Goal: Information Seeking & Learning: Learn about a topic

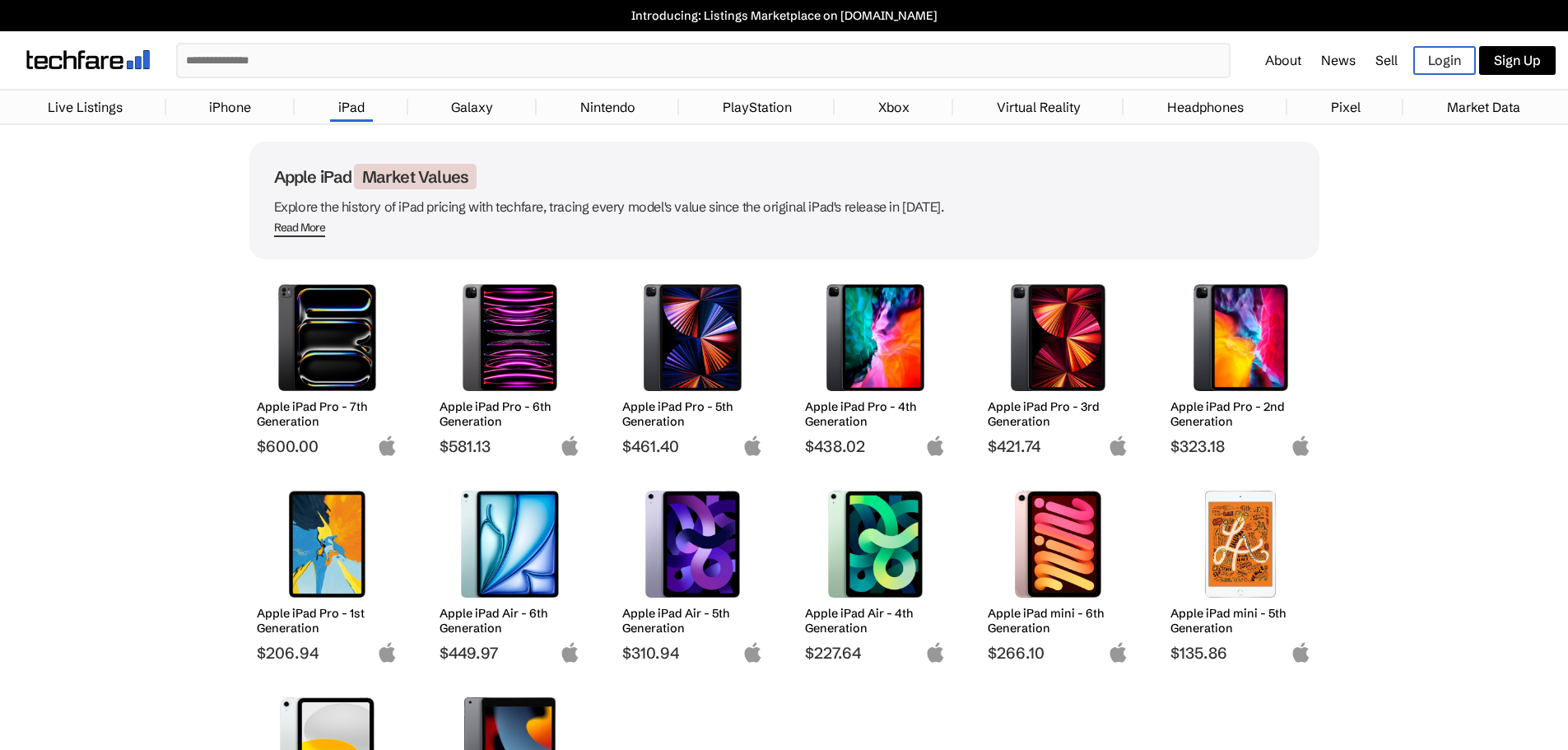
click at [880, 359] on img at bounding box center [875, 337] width 117 height 107
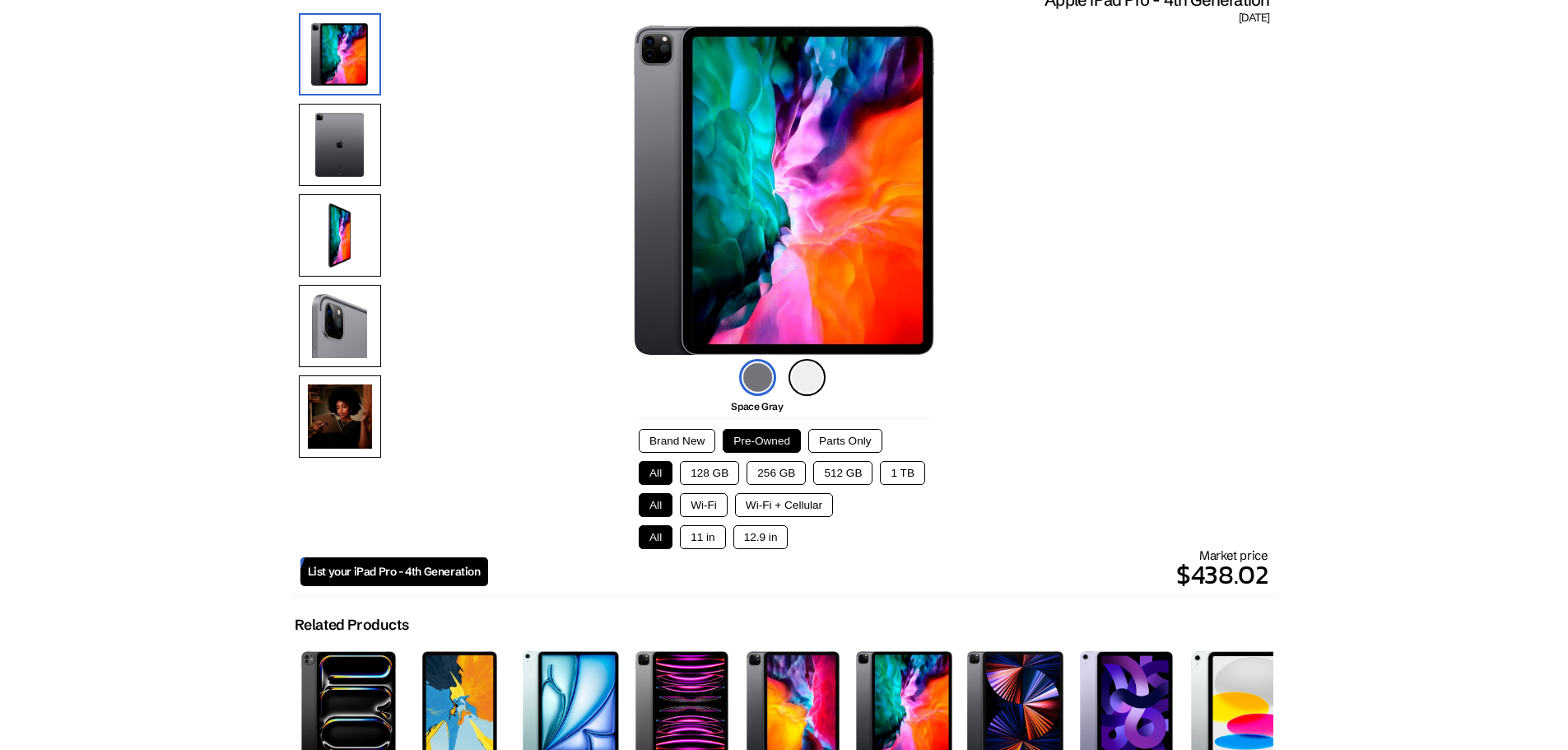
scroll to position [165, 0]
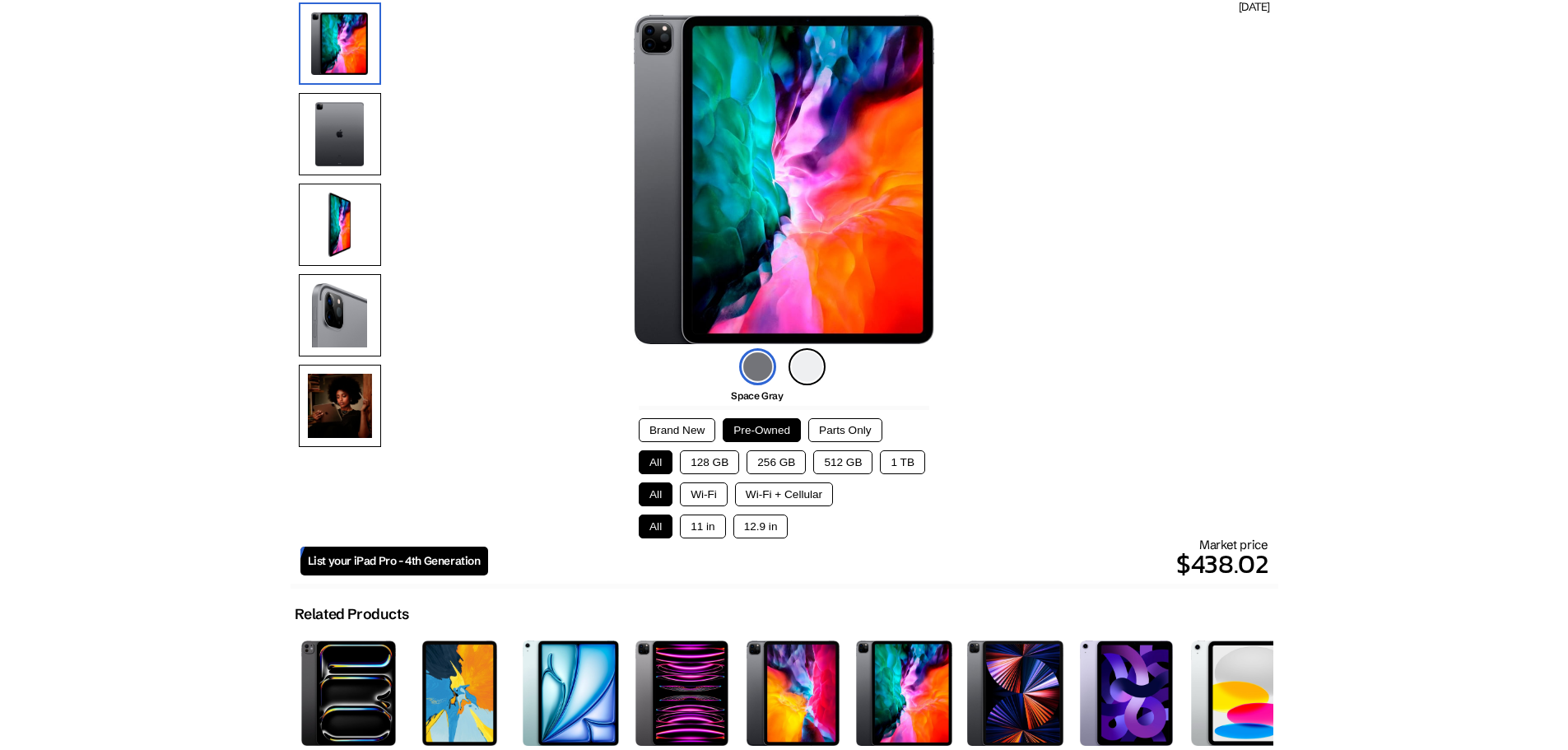
click at [780, 495] on button "Wi-Fi + Cellular" at bounding box center [784, 494] width 98 height 24
click at [708, 499] on button "Wi-Fi" at bounding box center [704, 494] width 48 height 24
click at [779, 496] on button "Wi-Fi + Cellular" at bounding box center [784, 494] width 98 height 24
click at [668, 493] on button "All" at bounding box center [655, 494] width 34 height 24
click at [755, 522] on button "12.9 in" at bounding box center [761, 527] width 55 height 24
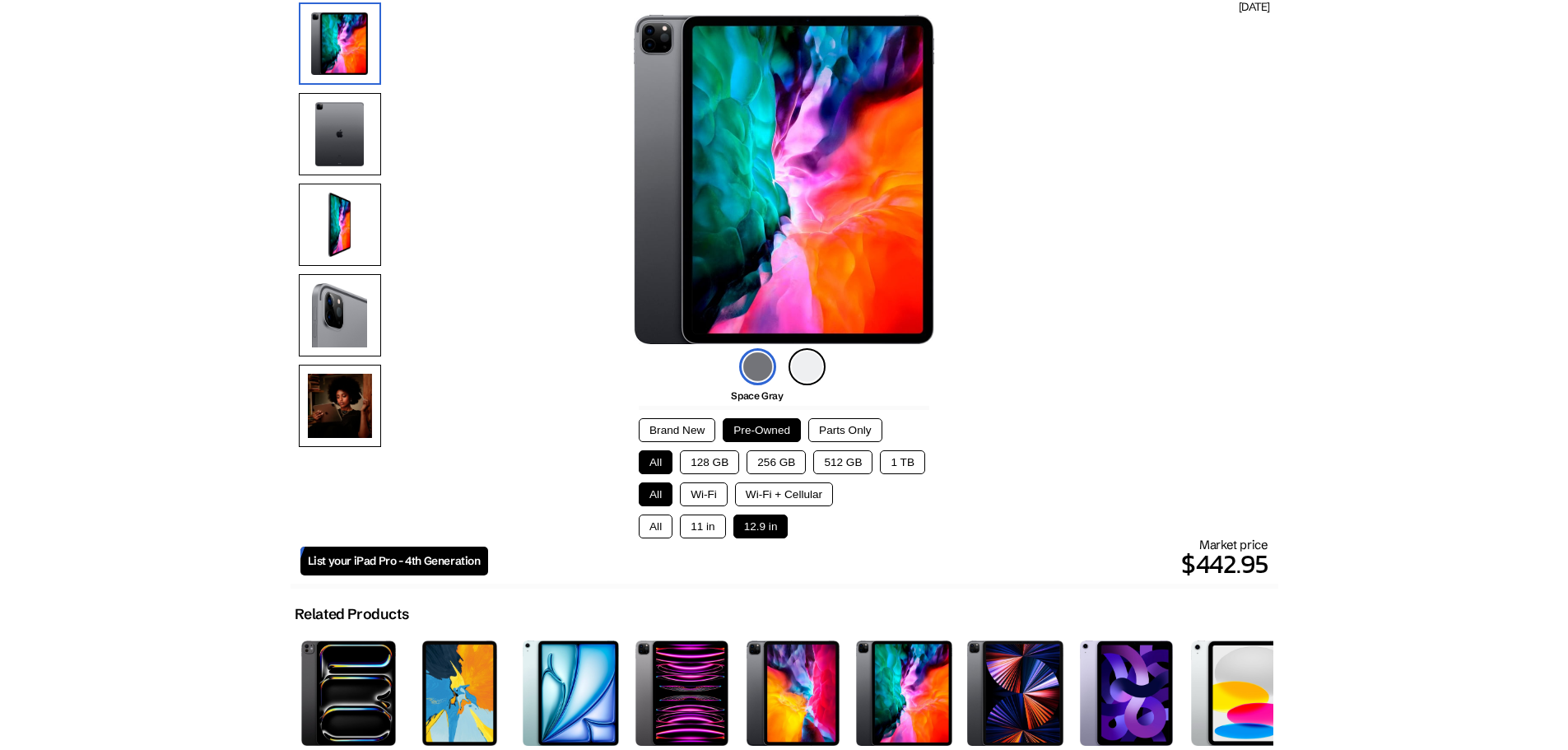
click at [760, 493] on button "Wi-Fi + Cellular" at bounding box center [784, 494] width 98 height 24
click at [726, 457] on button "128 GB" at bounding box center [710, 462] width 60 height 24
click at [776, 456] on button "256 GB" at bounding box center [776, 462] width 60 height 24
click at [845, 455] on button "512 GB" at bounding box center [843, 462] width 60 height 24
click at [669, 462] on button "All" at bounding box center [655, 462] width 34 height 24
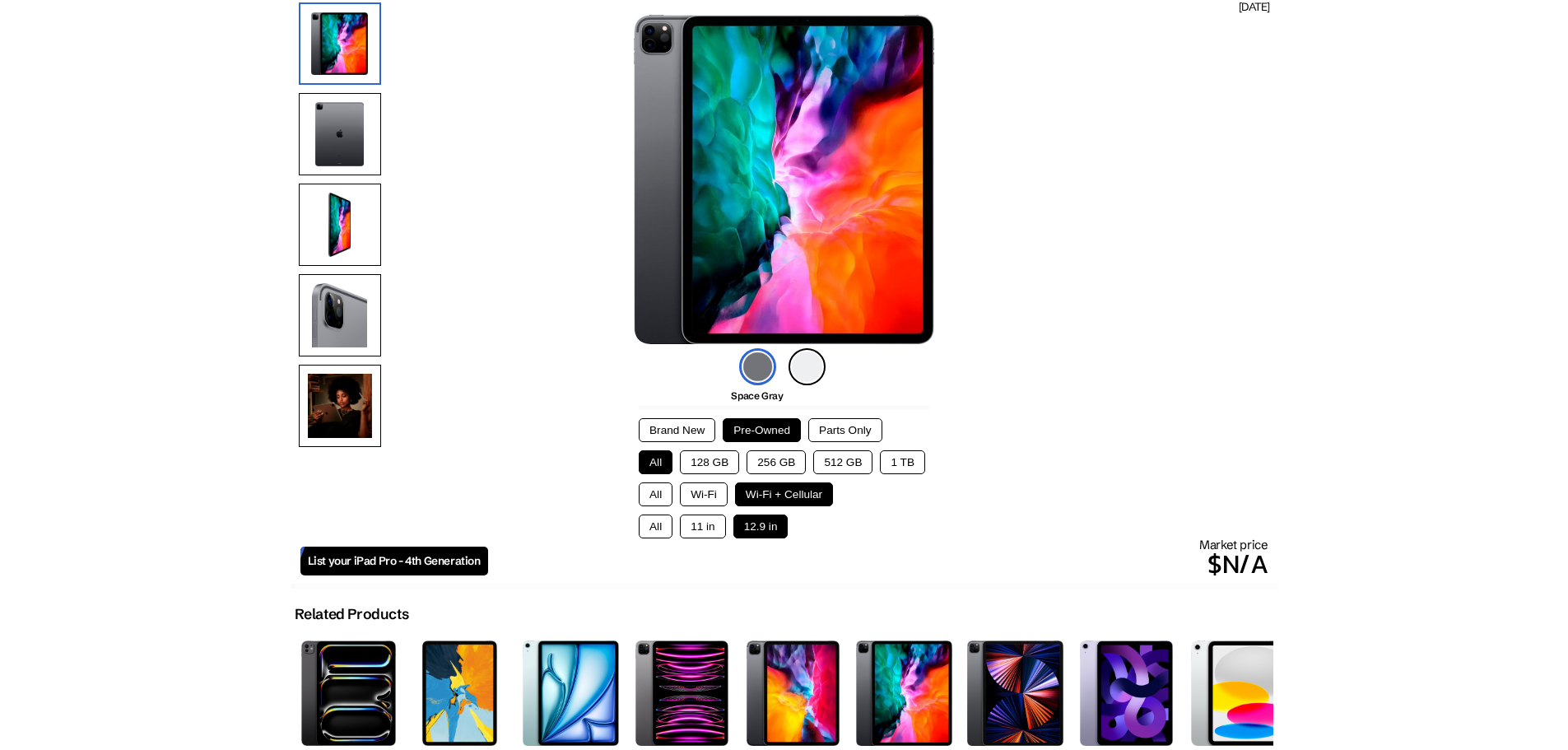
drag, startPoint x: 663, startPoint y: 486, endPoint x: 662, endPoint y: 509, distance: 23.0
click at [663, 487] on button "All" at bounding box center [655, 494] width 34 height 24
click at [660, 524] on button "All" at bounding box center [655, 527] width 34 height 24
click at [752, 526] on button "12.9 in" at bounding box center [761, 527] width 55 height 24
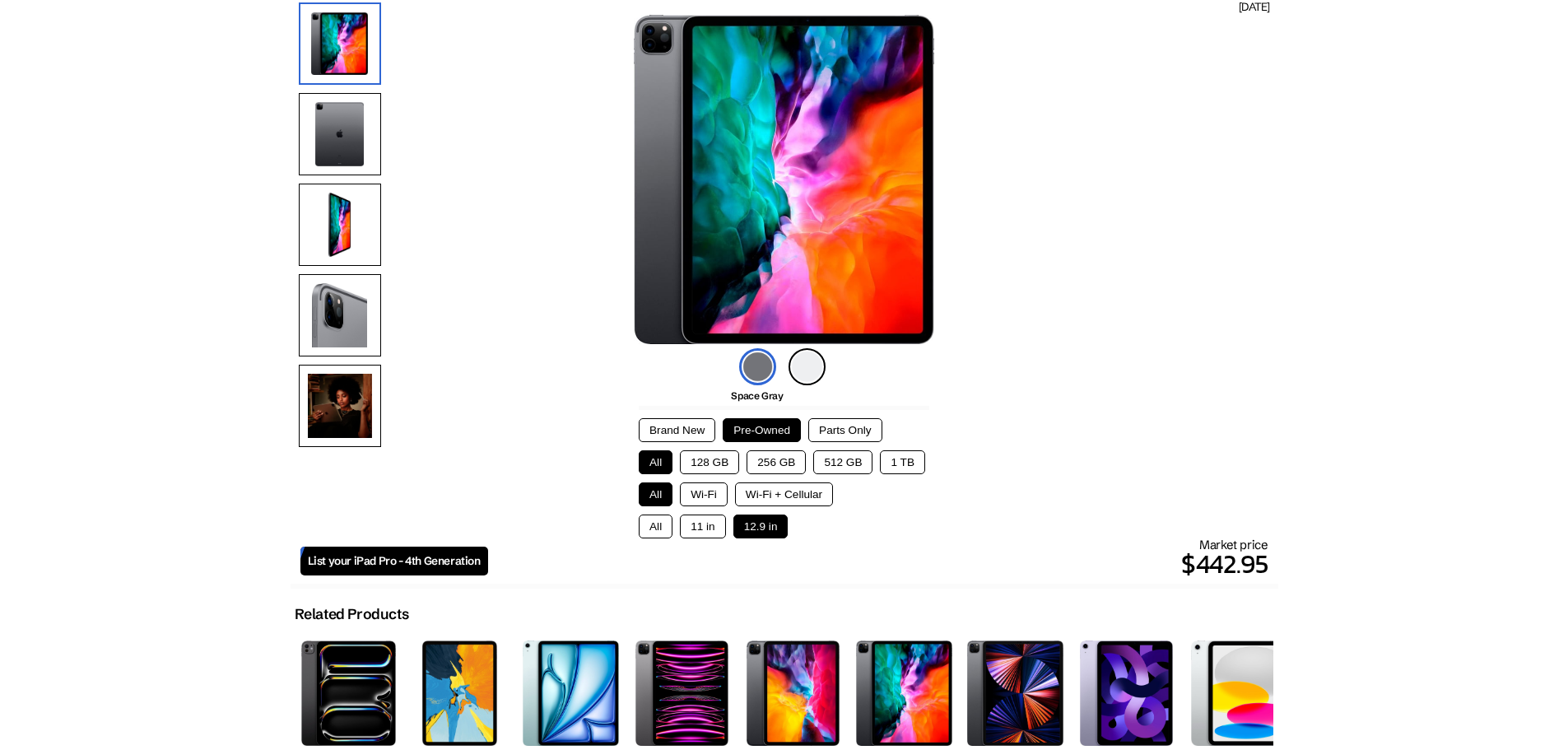
click at [775, 450] on button "256 GB" at bounding box center [776, 462] width 60 height 24
click at [764, 484] on button "Wi-Fi + Cellular" at bounding box center [784, 494] width 98 height 24
click at [699, 489] on button "Wi-Fi" at bounding box center [704, 494] width 48 height 24
click at [655, 526] on button "All" at bounding box center [655, 527] width 34 height 24
click at [648, 464] on button "All" at bounding box center [655, 462] width 34 height 24
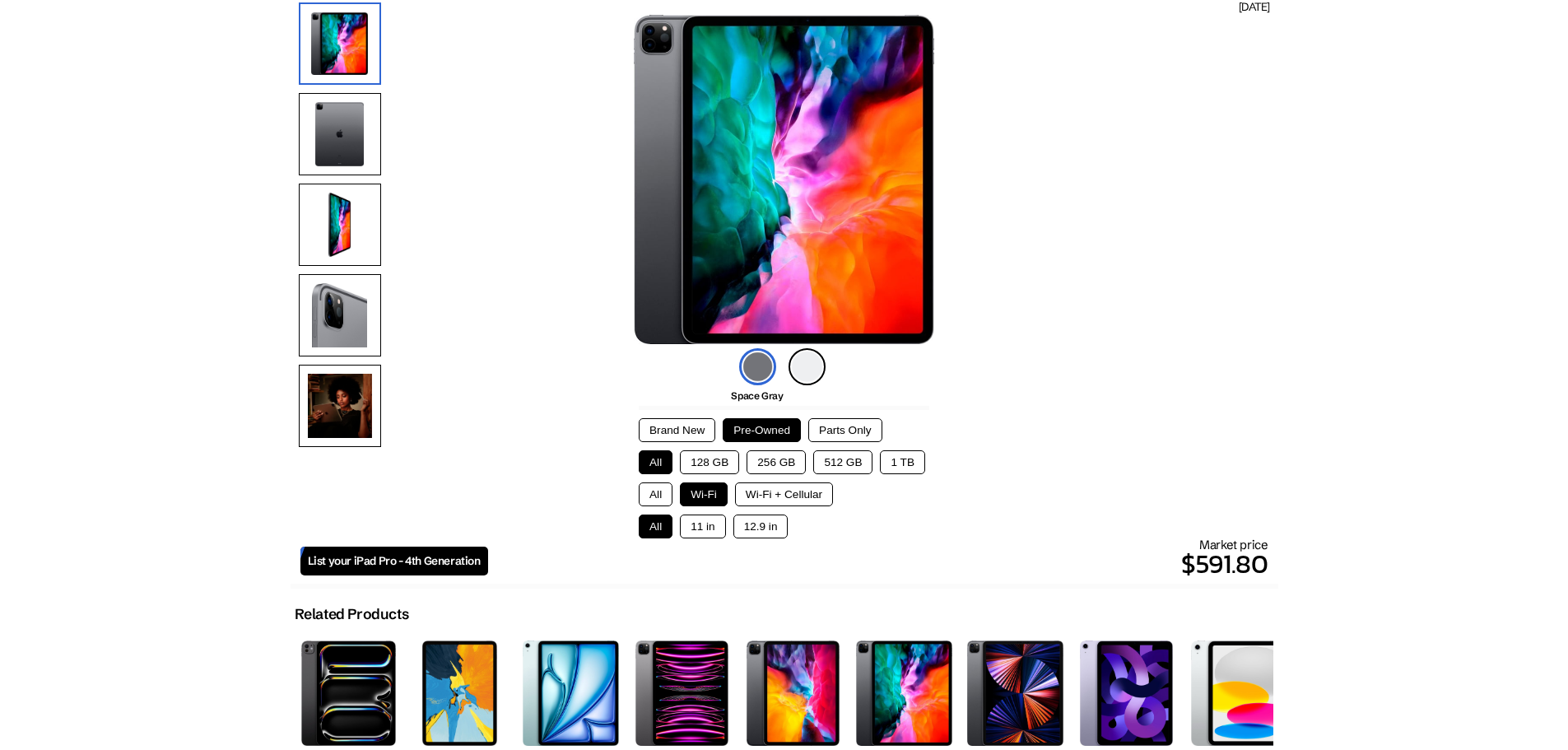
click at [647, 496] on button "All" at bounding box center [655, 494] width 34 height 24
click at [681, 486] on button "Wi-Fi" at bounding box center [704, 494] width 48 height 24
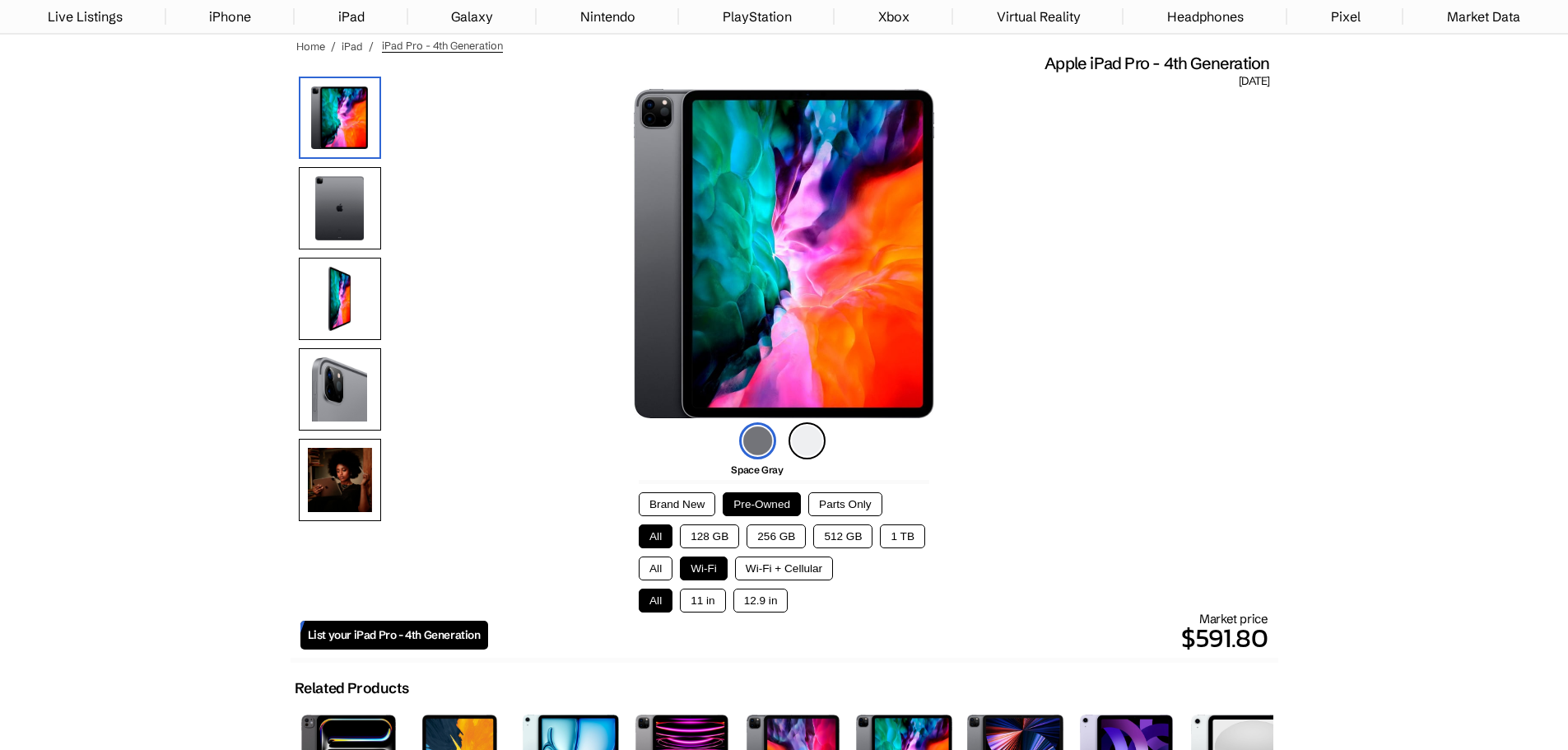
scroll to position [0, 0]
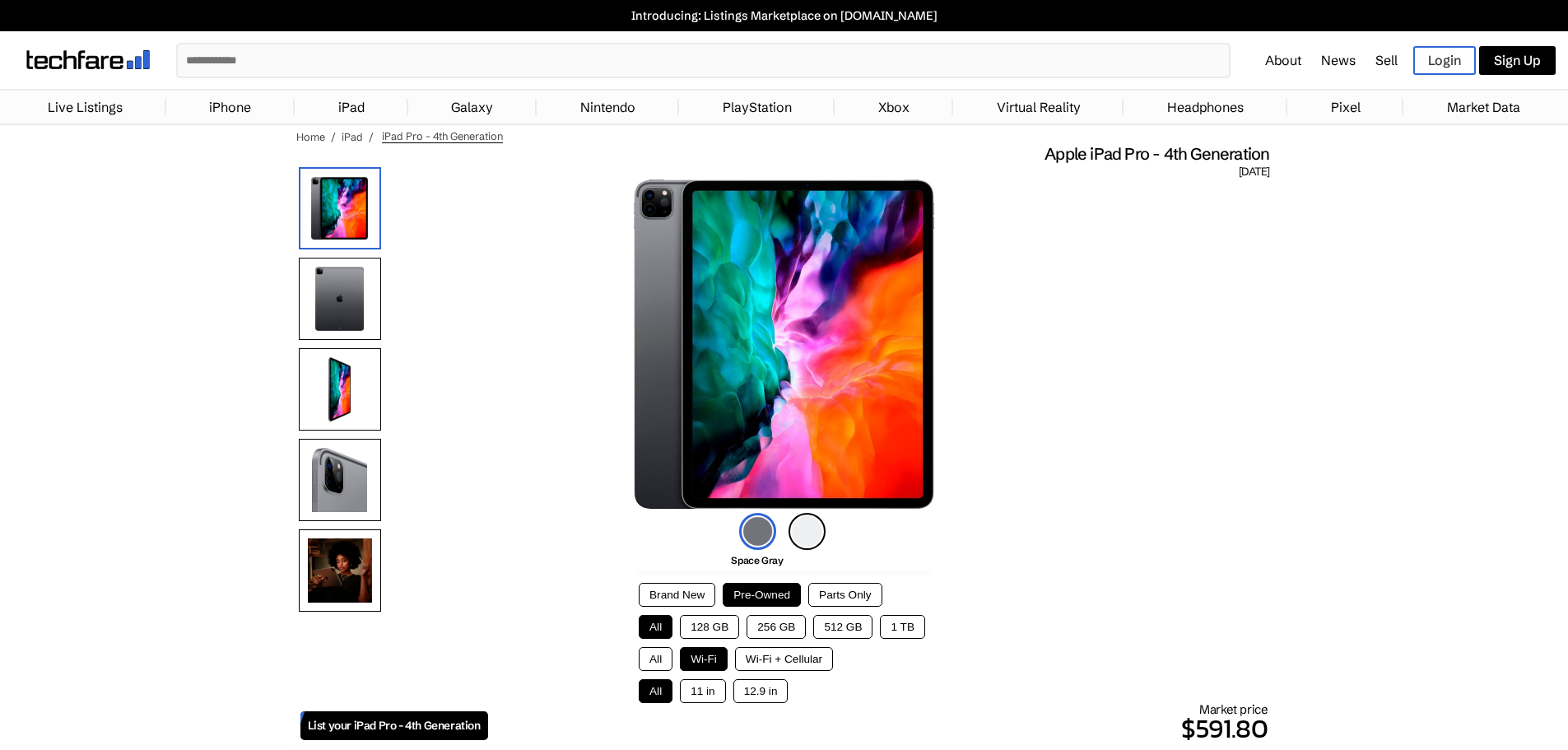
click at [800, 527] on img at bounding box center [808, 532] width 37 height 37
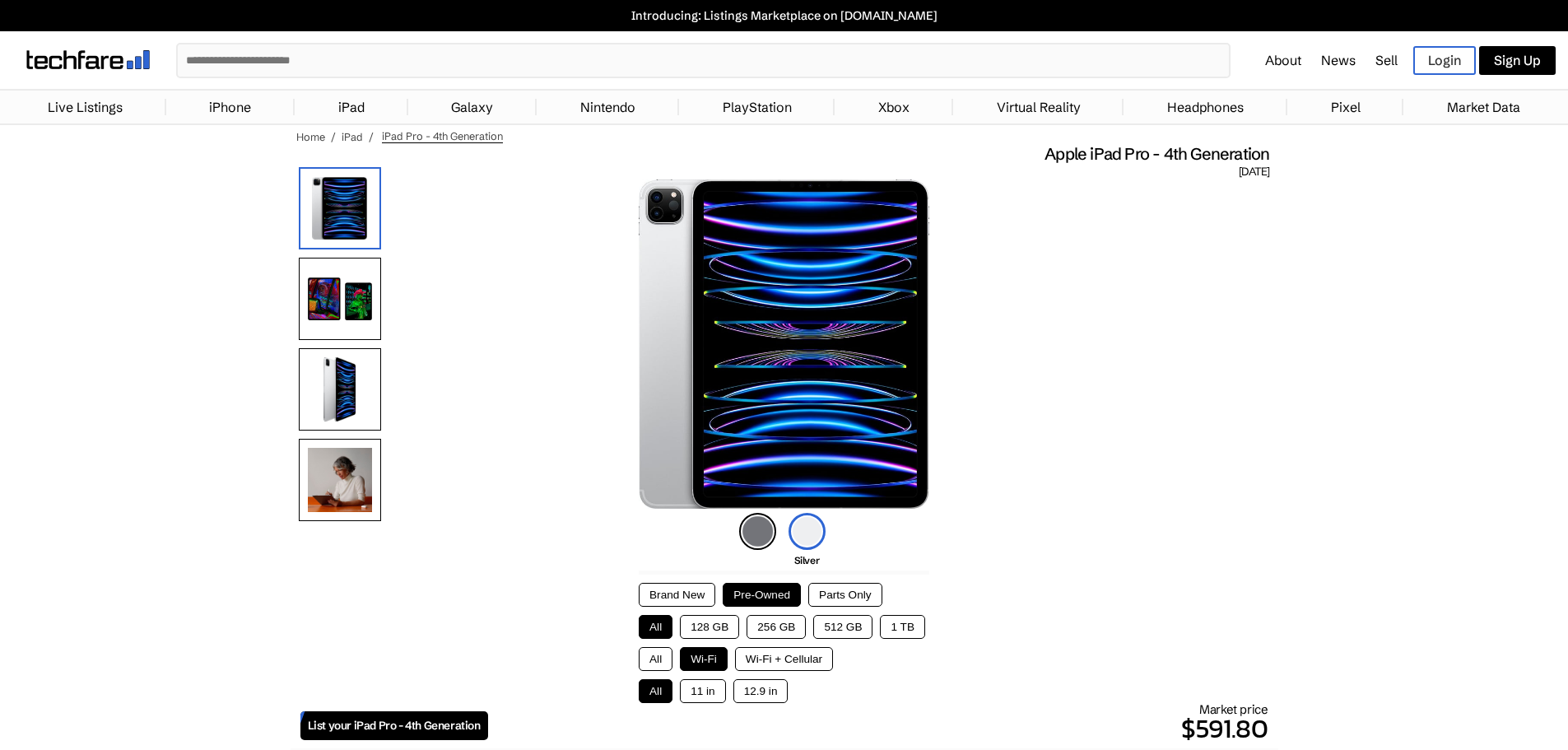
click at [753, 528] on img at bounding box center [758, 532] width 37 height 37
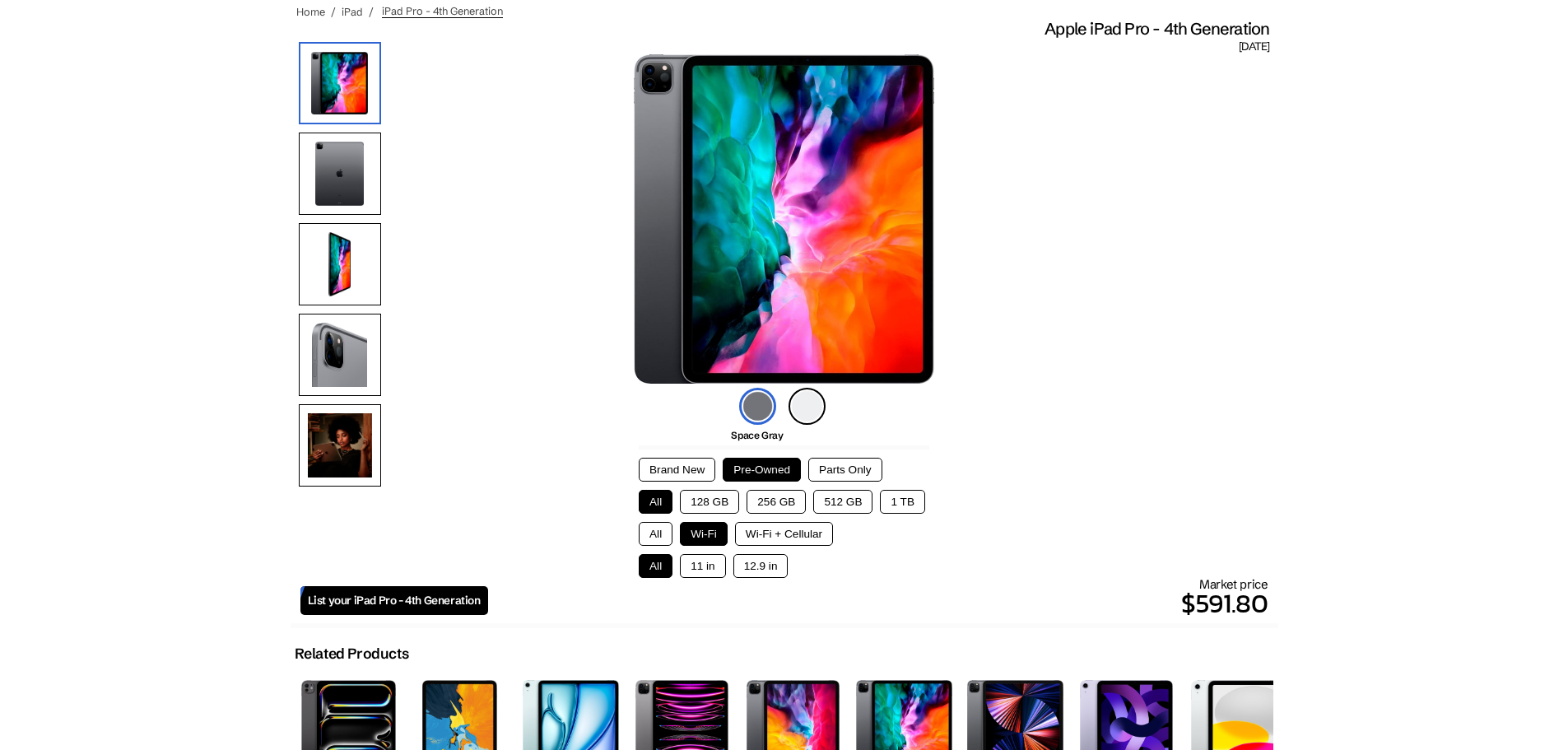
scroll to position [83, 0]
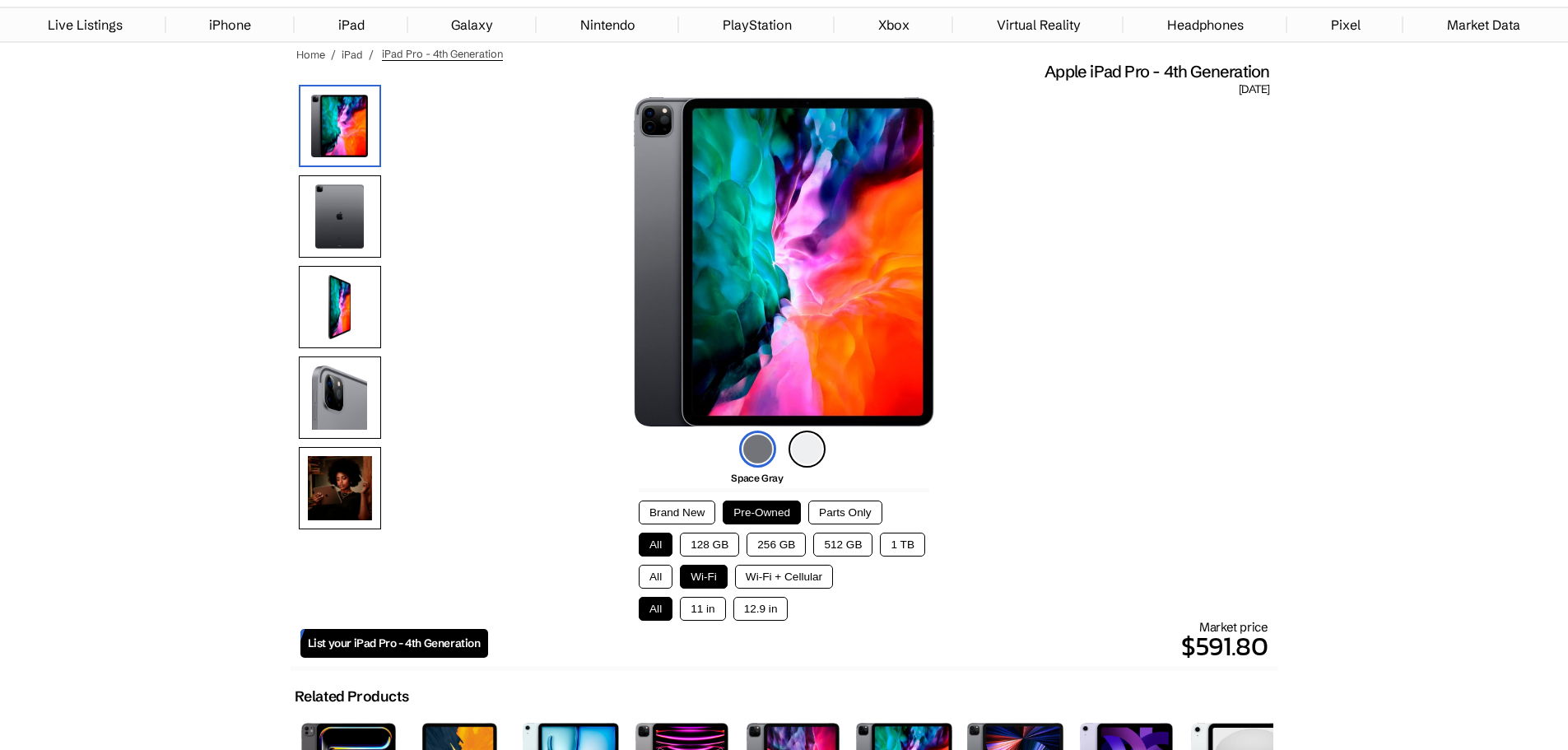
click at [787, 573] on button "Wi-Fi + Cellular" at bounding box center [784, 577] width 98 height 24
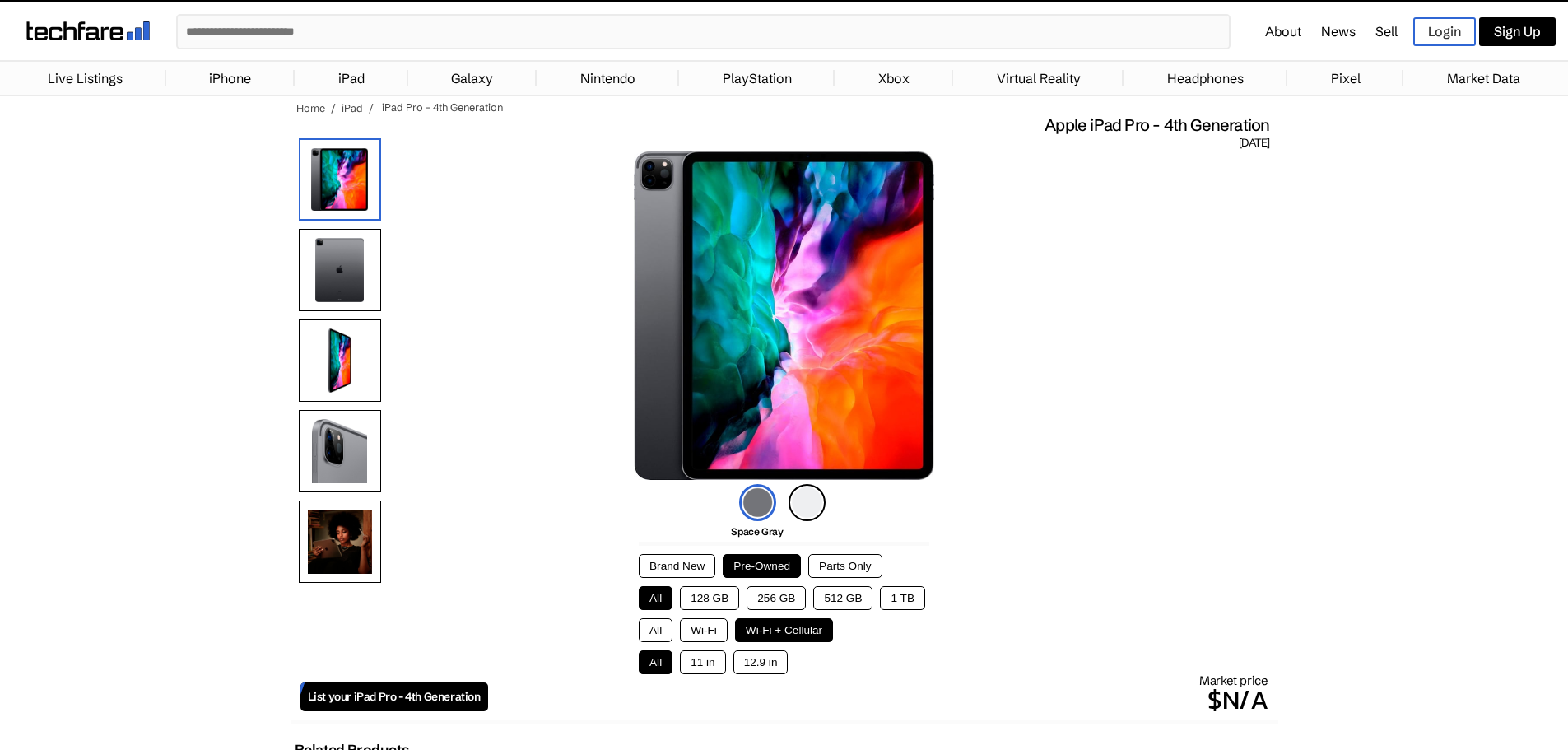
scroll to position [0, 0]
